Goal: Complete application form

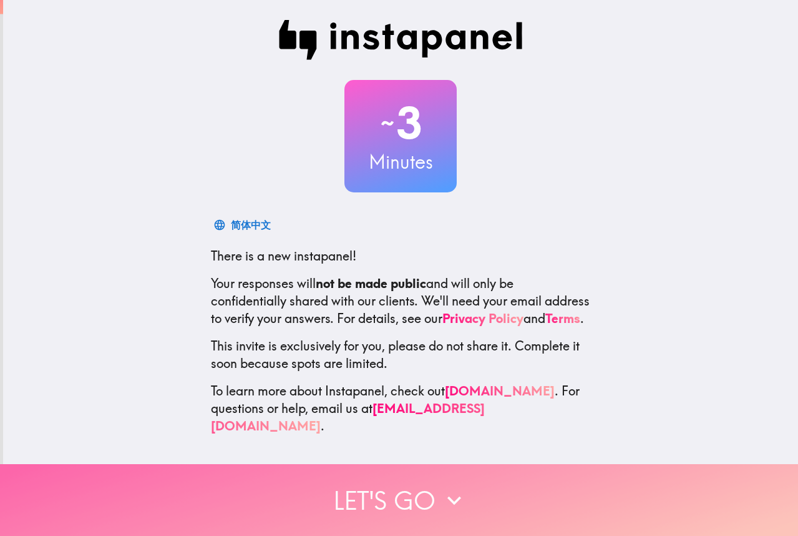
click at [408, 487] on button "Let's go" at bounding box center [399, 500] width 798 height 72
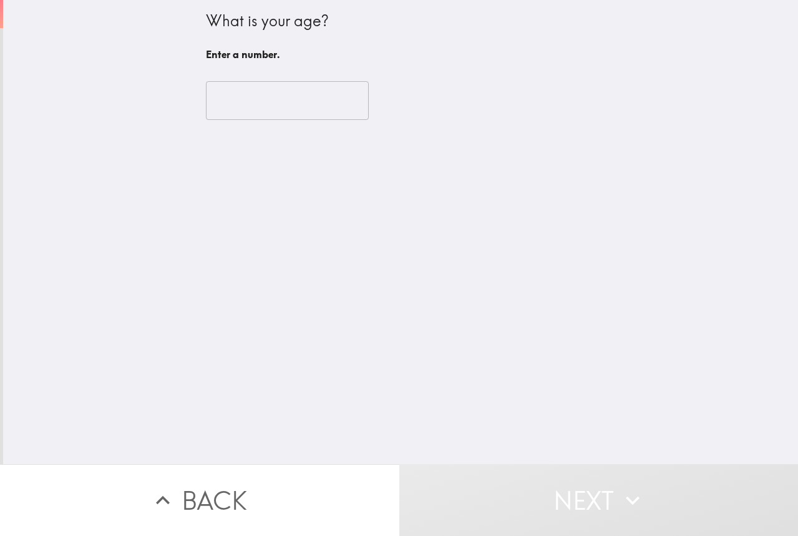
click at [258, 110] on input "number" at bounding box center [287, 100] width 163 height 39
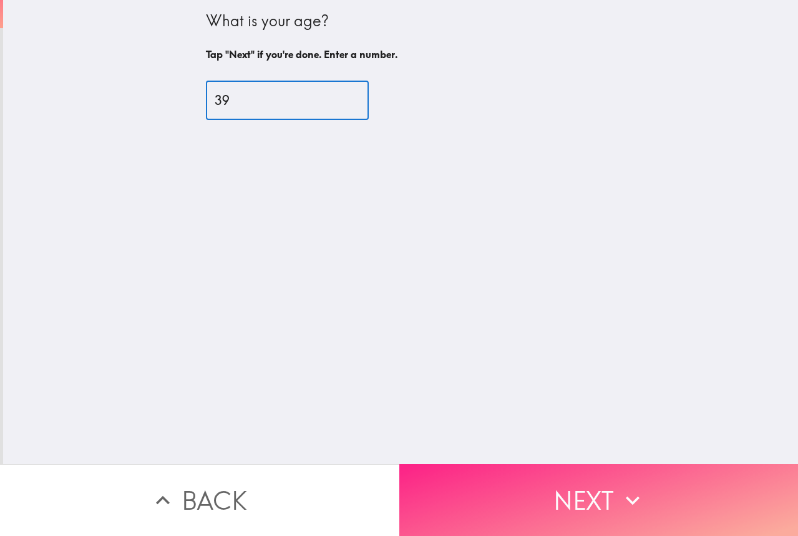
type input "39"
click at [534, 501] on button "Next" at bounding box center [600, 500] width 400 height 72
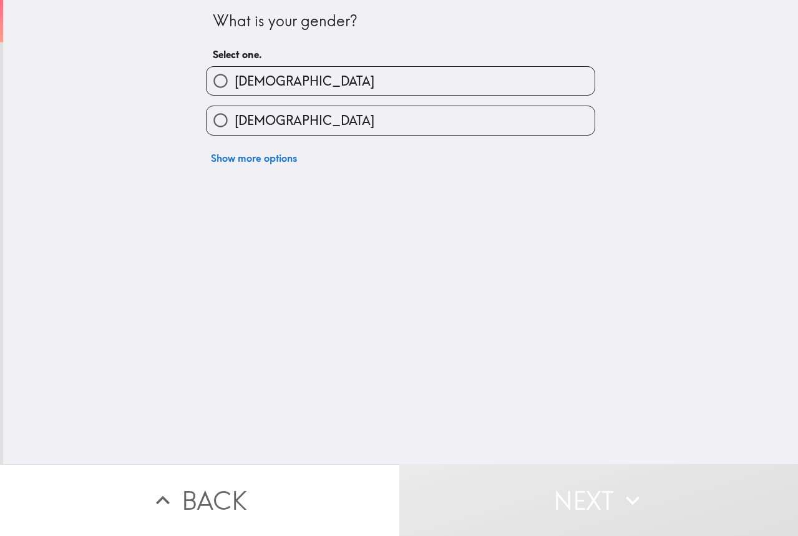
click at [300, 127] on label "[DEMOGRAPHIC_DATA]" at bounding box center [401, 120] width 388 height 28
click at [235, 127] on input "[DEMOGRAPHIC_DATA]" at bounding box center [221, 120] width 28 height 28
radio input "true"
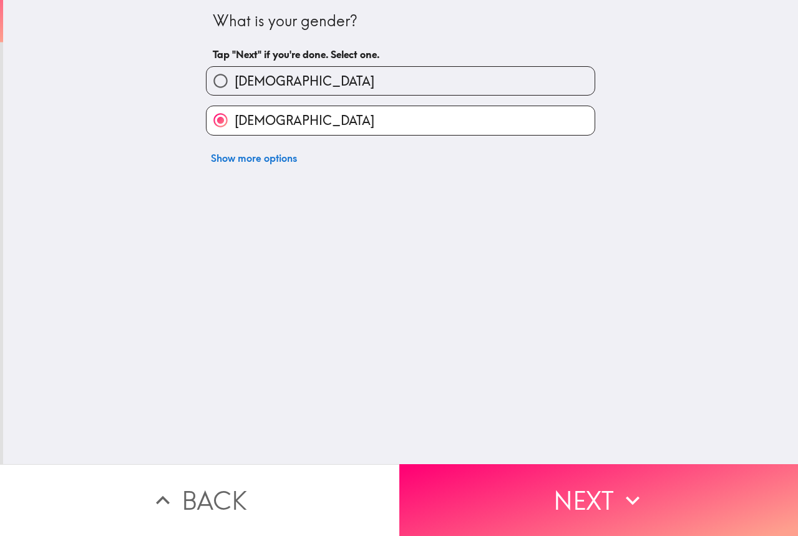
drag, startPoint x: 529, startPoint y: 462, endPoint x: 532, endPoint y: 468, distance: 6.7
click at [532, 468] on button "Next" at bounding box center [600, 500] width 400 height 72
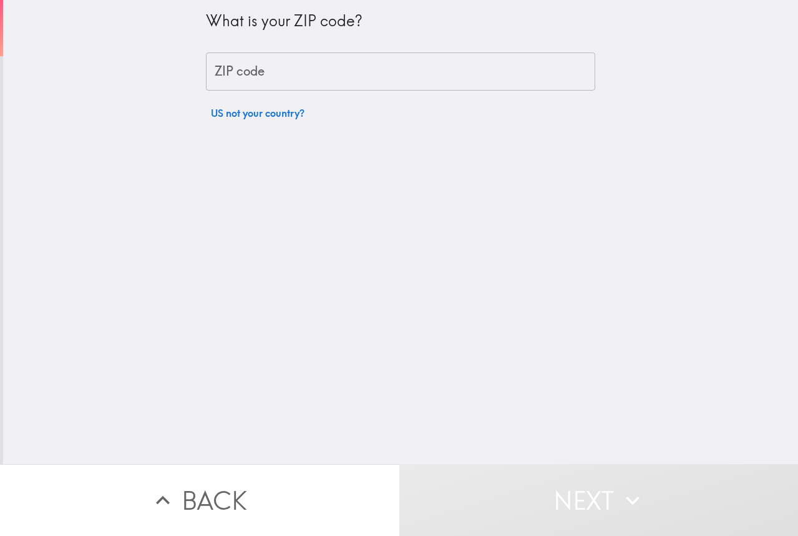
click at [290, 76] on input "ZIP code" at bounding box center [401, 71] width 390 height 39
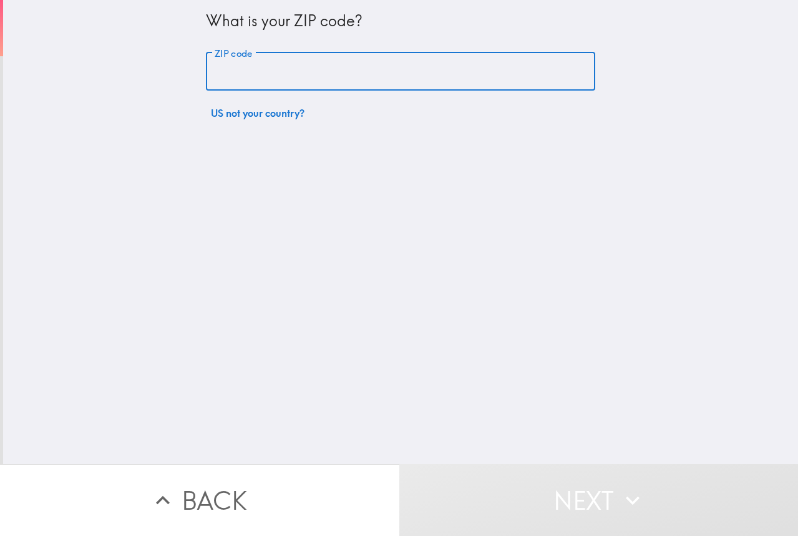
type input "38583"
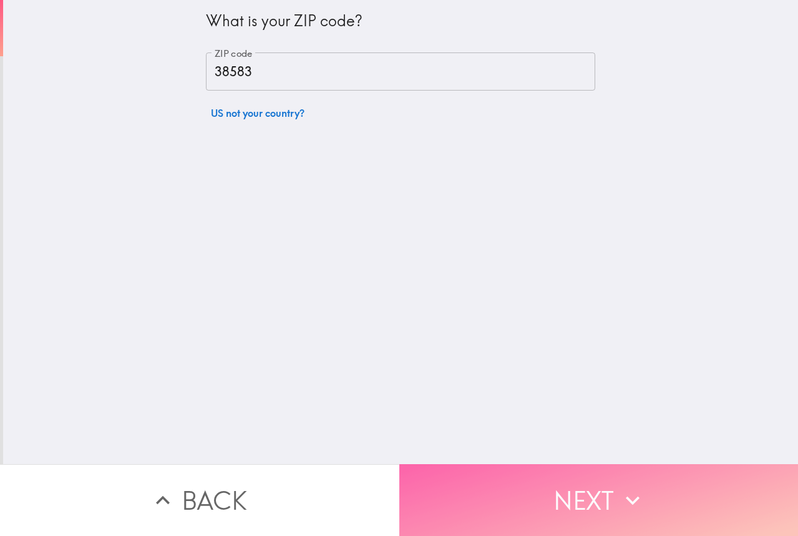
click at [558, 500] on button "Next" at bounding box center [600, 500] width 400 height 72
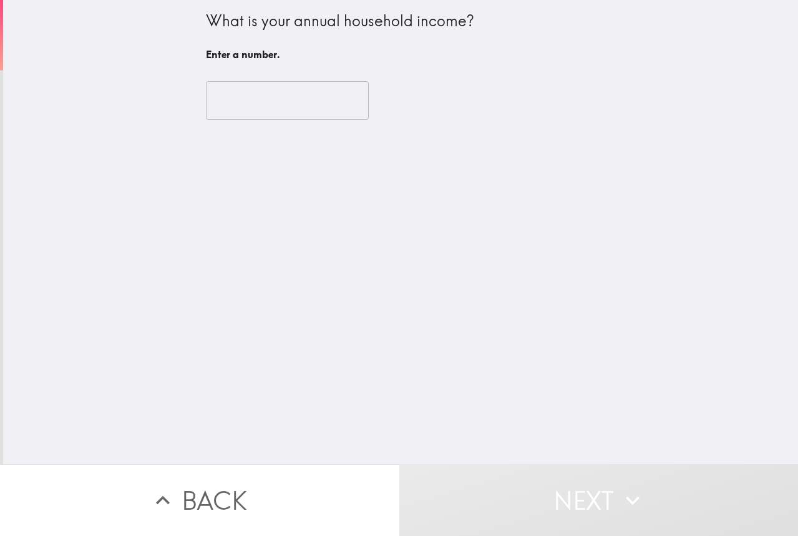
click at [253, 112] on input "number" at bounding box center [287, 100] width 163 height 39
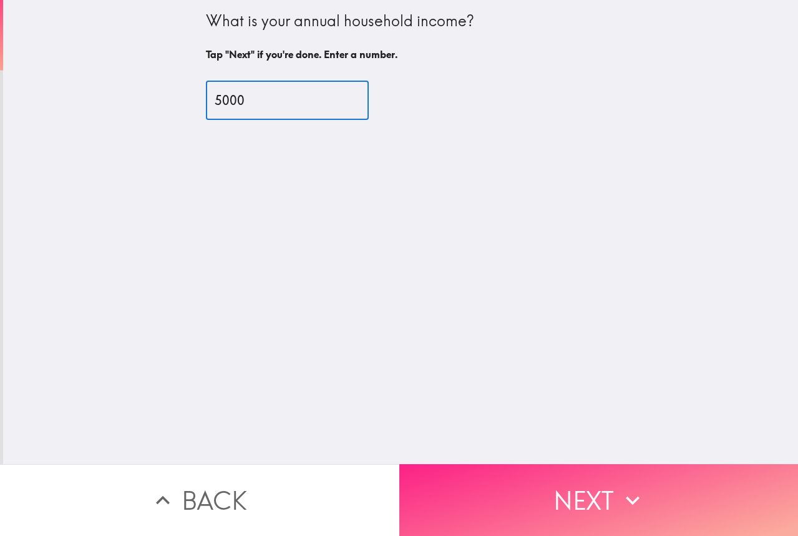
type input "5000"
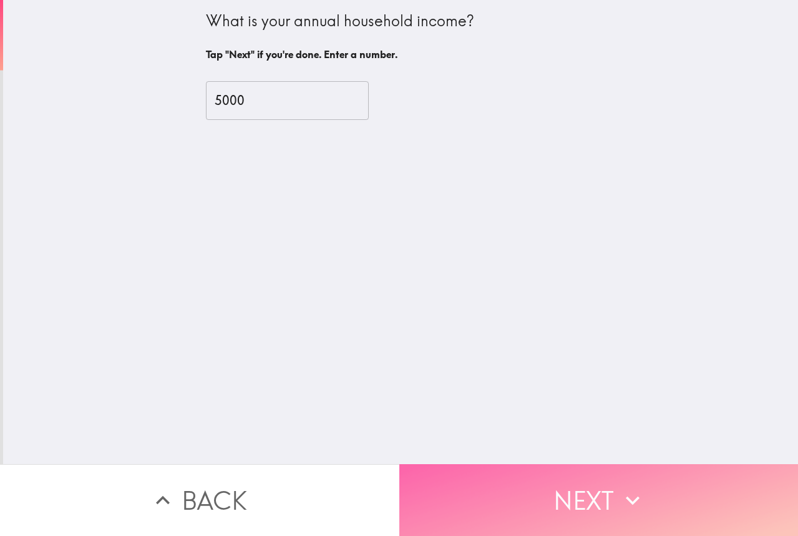
click at [590, 494] on button "Next" at bounding box center [600, 500] width 400 height 72
